Goal: Information Seeking & Learning: Learn about a topic

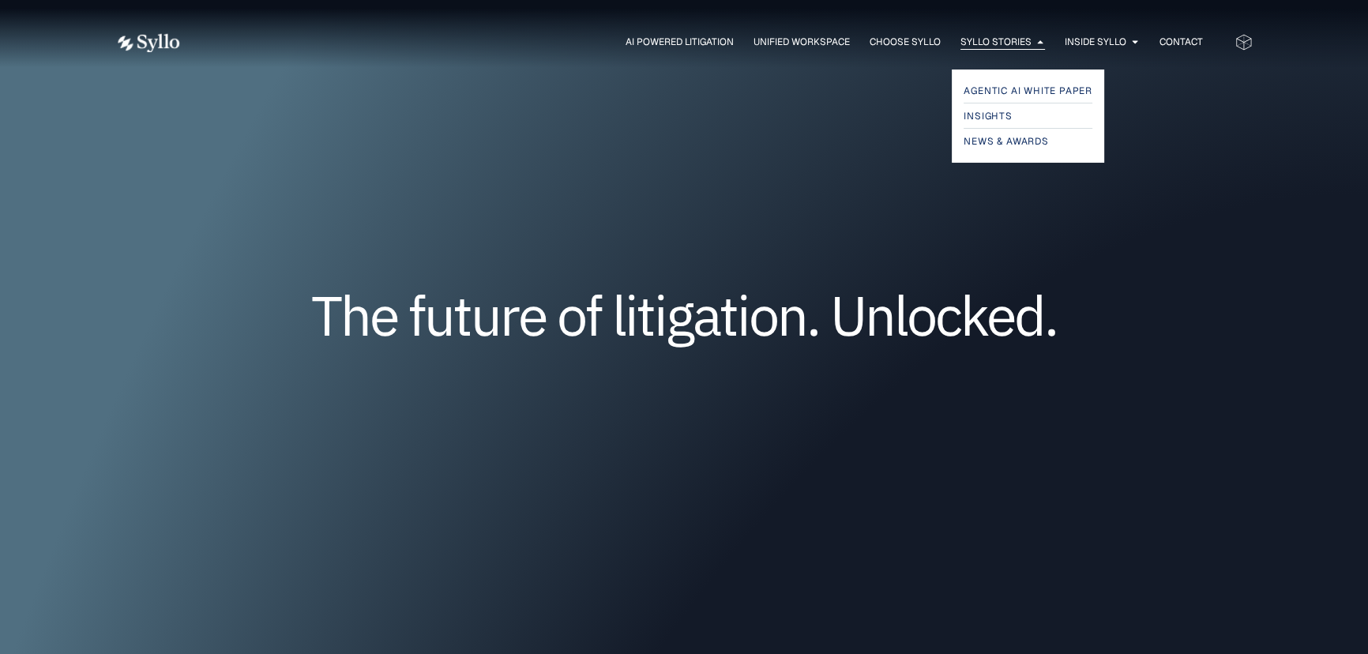
click at [981, 36] on span "Syllo Stories" at bounding box center [996, 42] width 71 height 14
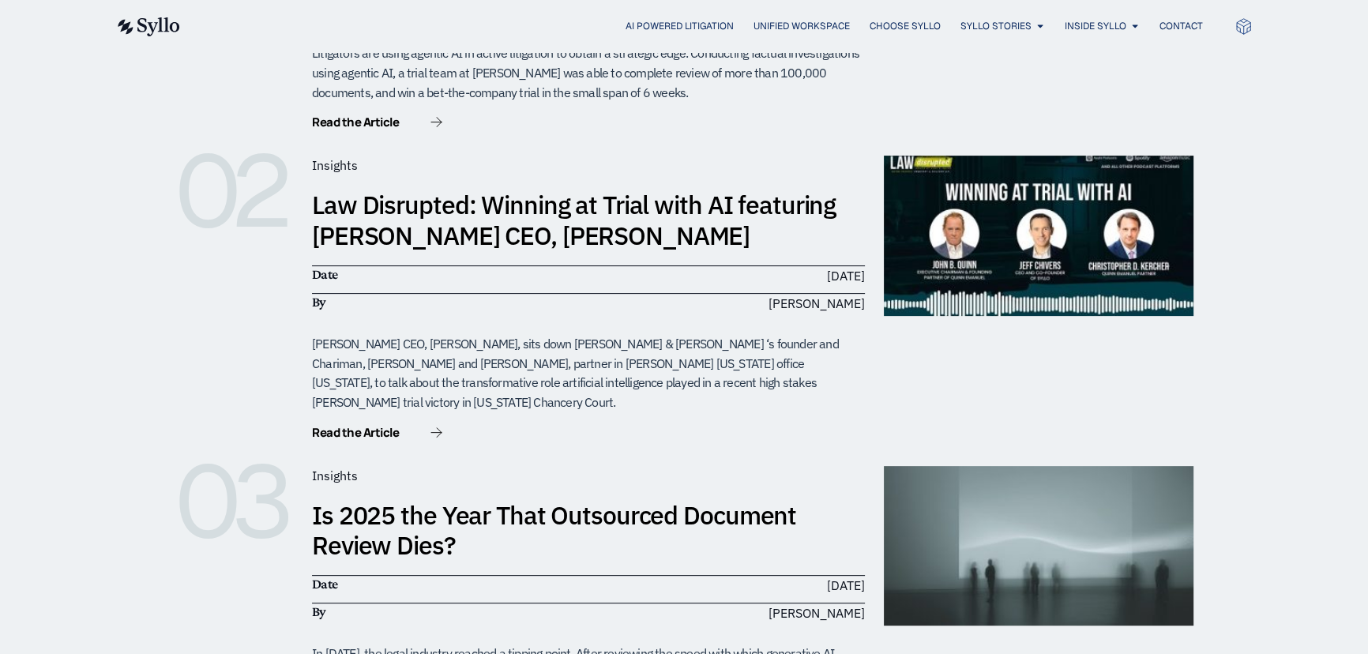
scroll to position [574, 0]
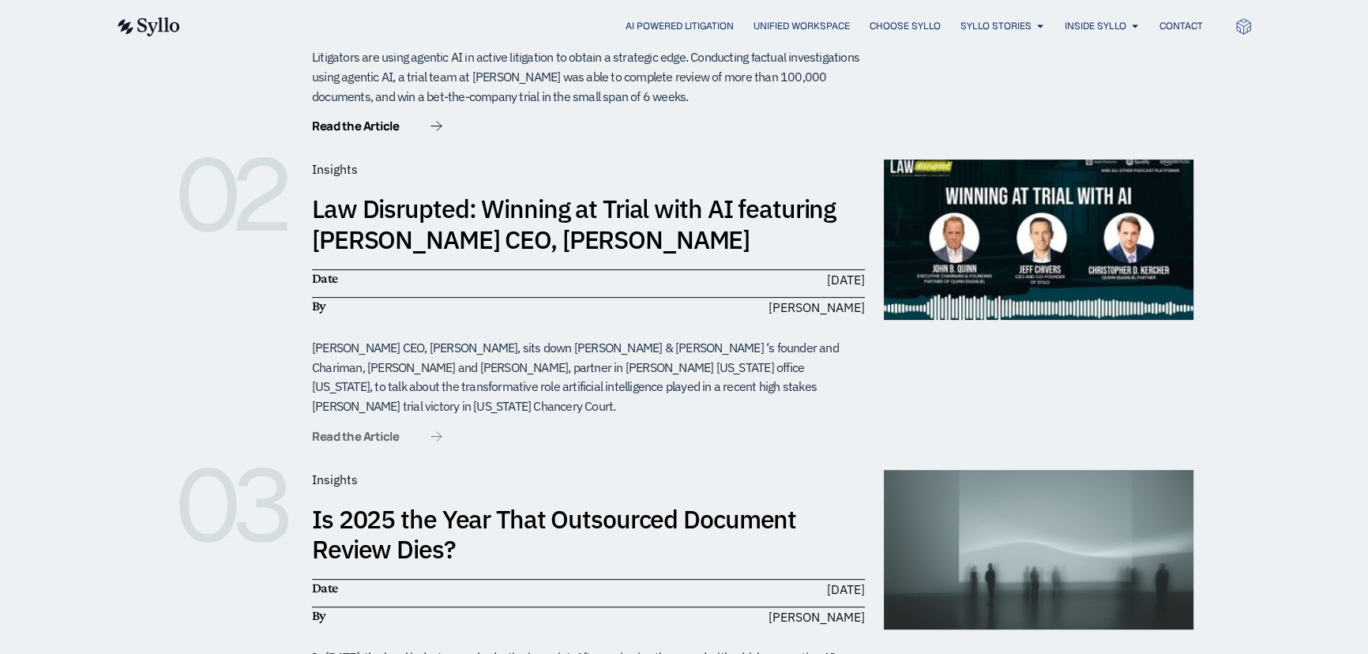
drag, startPoint x: 386, startPoint y: 425, endPoint x: 374, endPoint y: 412, distance: 16.8
click at [382, 423] on div "01 Insights Myths Busted: How Syllo’s Agentic AI Calms 5 Fears About Automated …" at bounding box center [684, 418] width 1019 height 1158
click at [371, 431] on span "Read the Article" at bounding box center [355, 437] width 87 height 12
